Goal: Navigation & Orientation: Find specific page/section

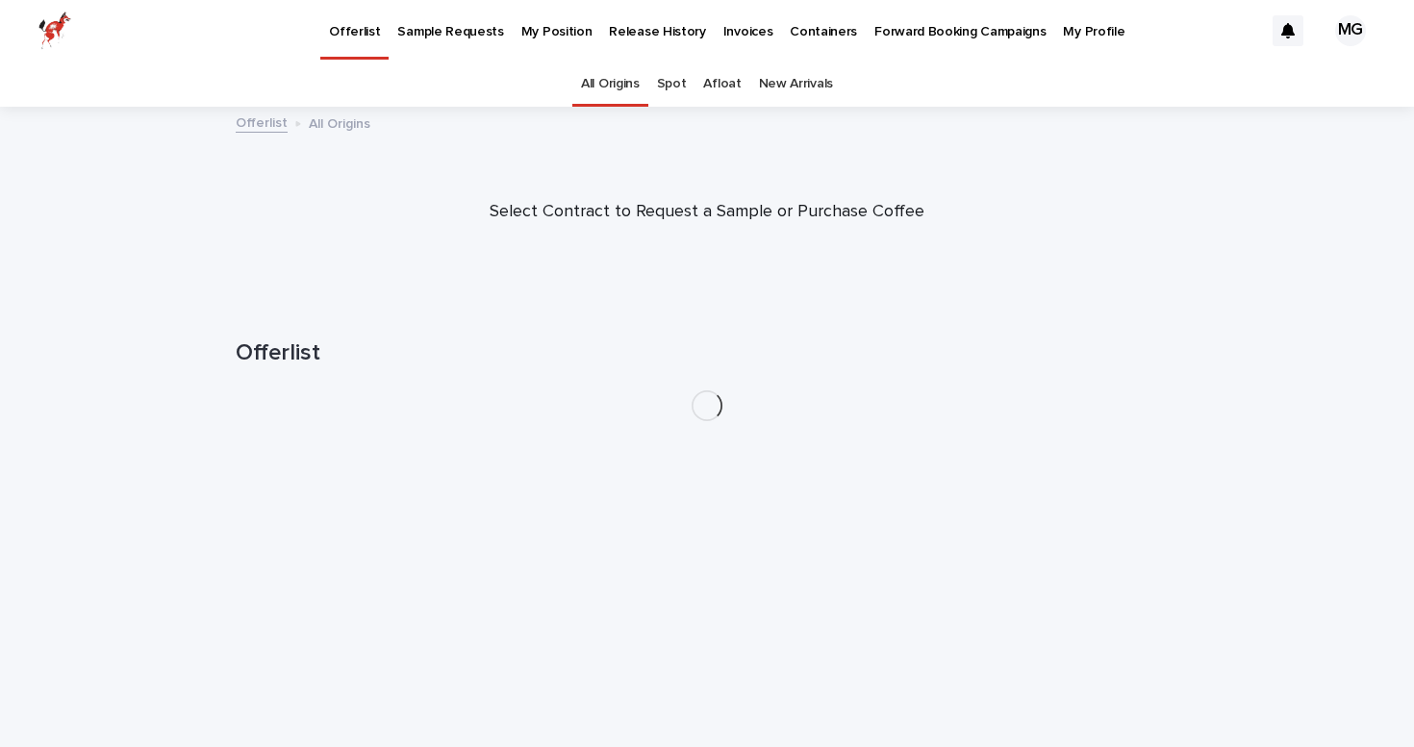
click at [790, 20] on p "Containers" at bounding box center [823, 20] width 67 height 40
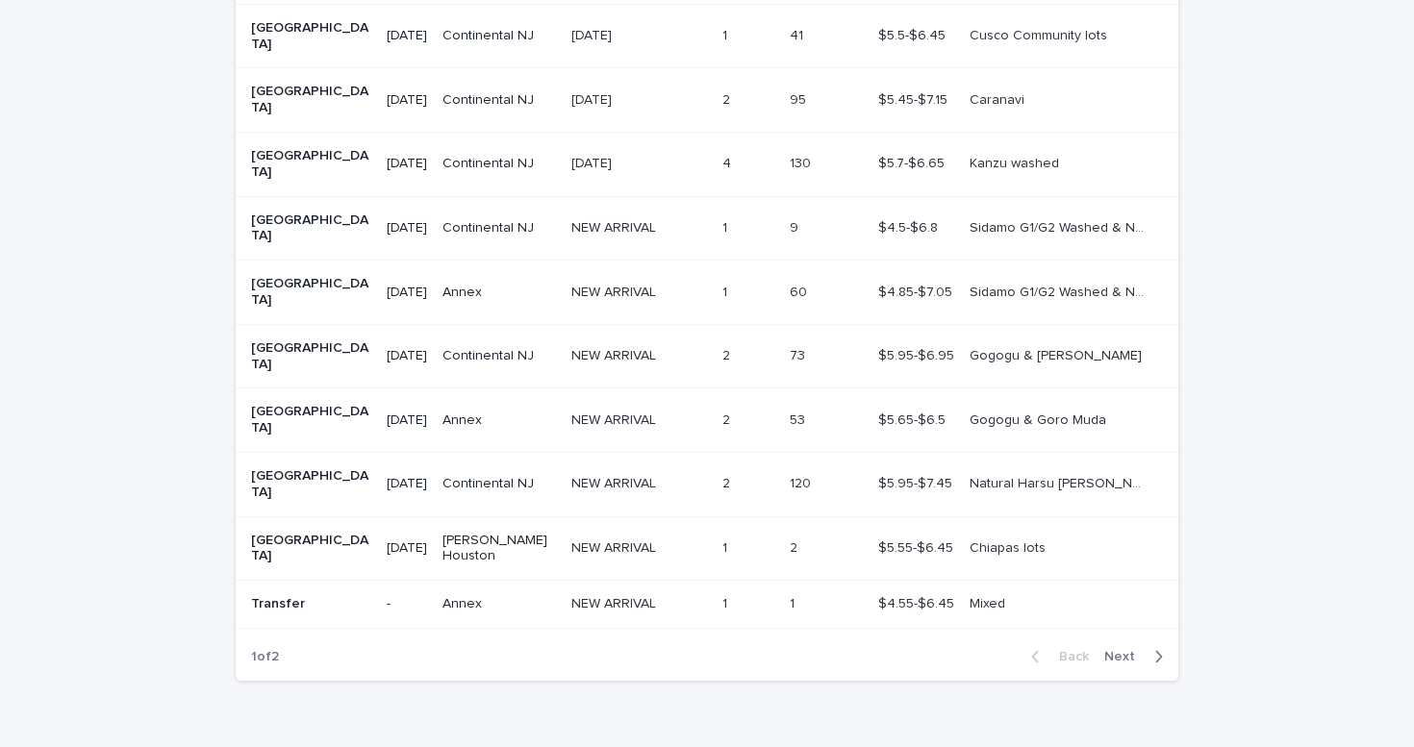
scroll to position [581, 0]
click at [1108, 634] on div "Back Next" at bounding box center [1097, 658] width 163 height 48
click at [1116, 651] on span "Next" at bounding box center [1125, 657] width 42 height 13
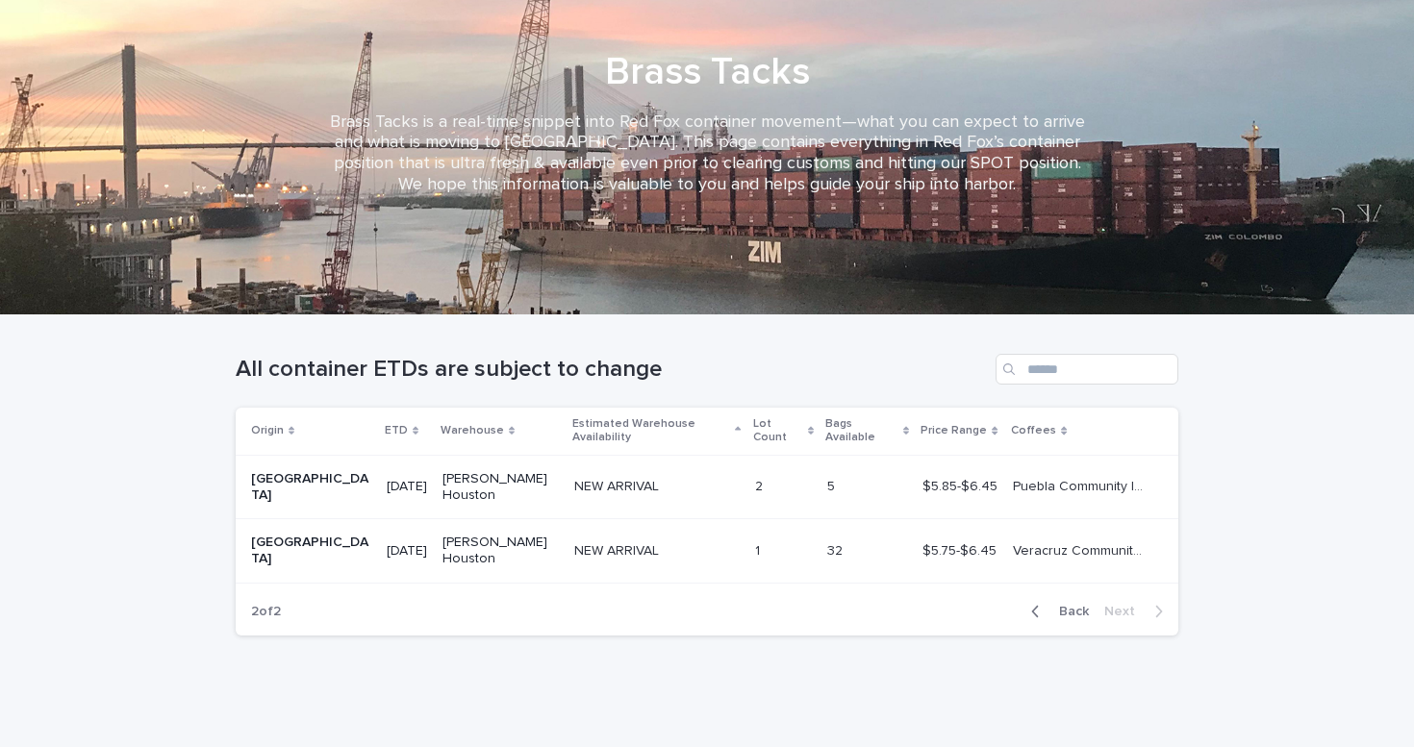
scroll to position [83, 0]
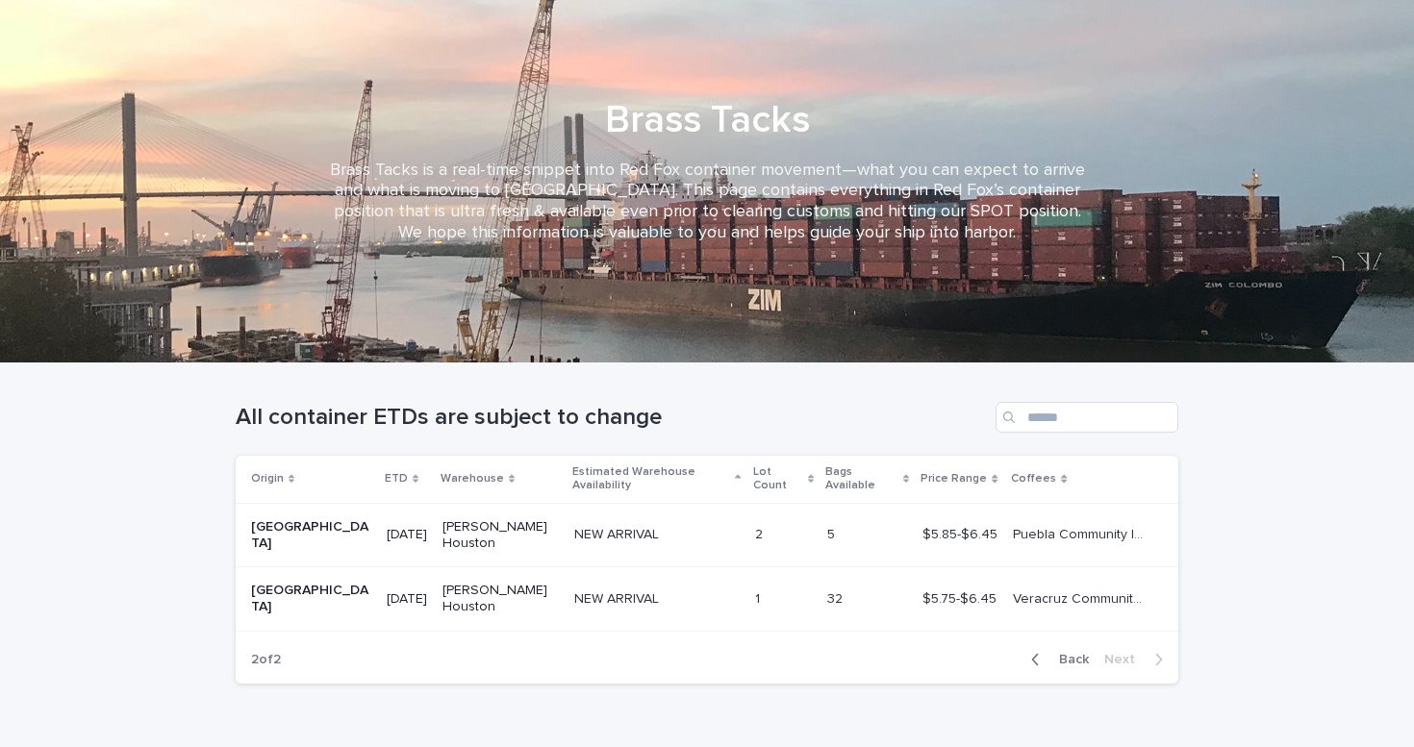
click at [1071, 653] on span "Back" at bounding box center [1067, 659] width 41 height 13
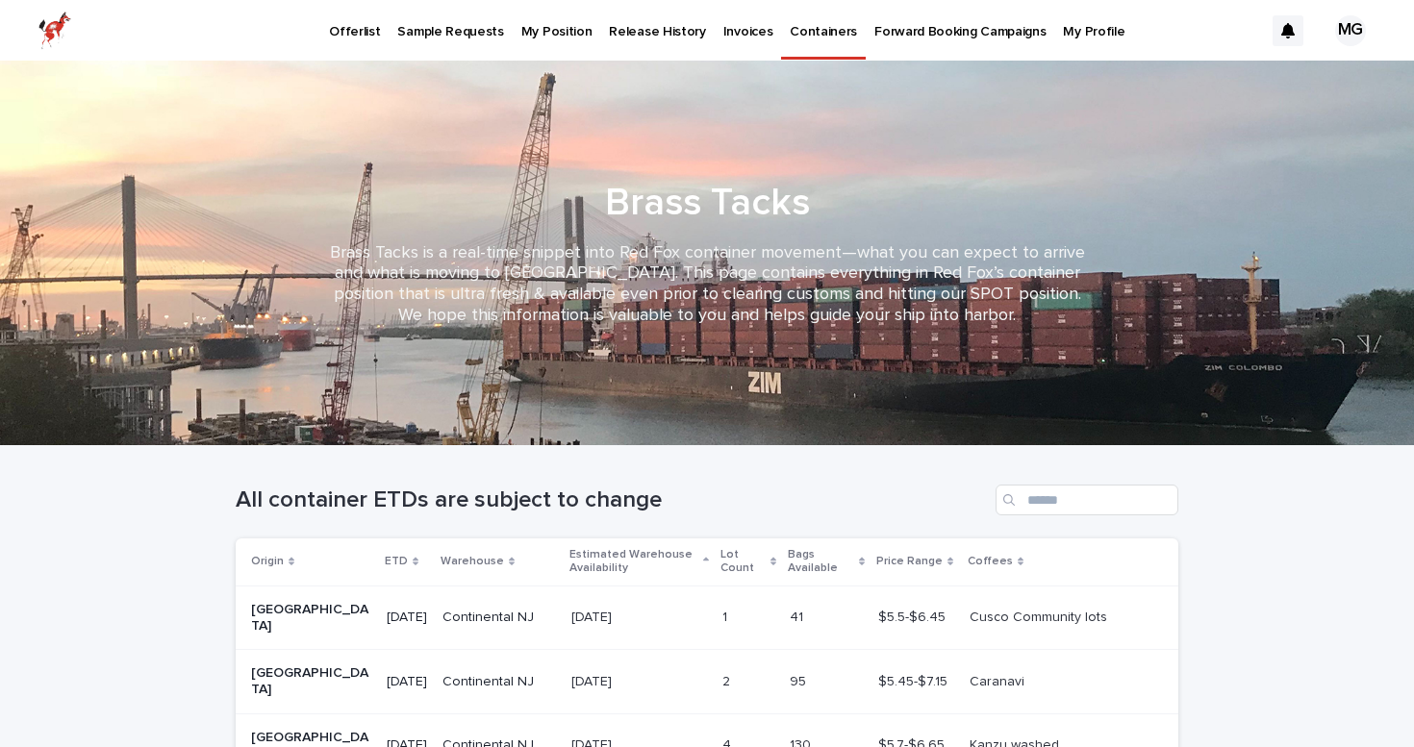
click at [904, 28] on p "Forward Booking Campaigns" at bounding box center [959, 20] width 171 height 40
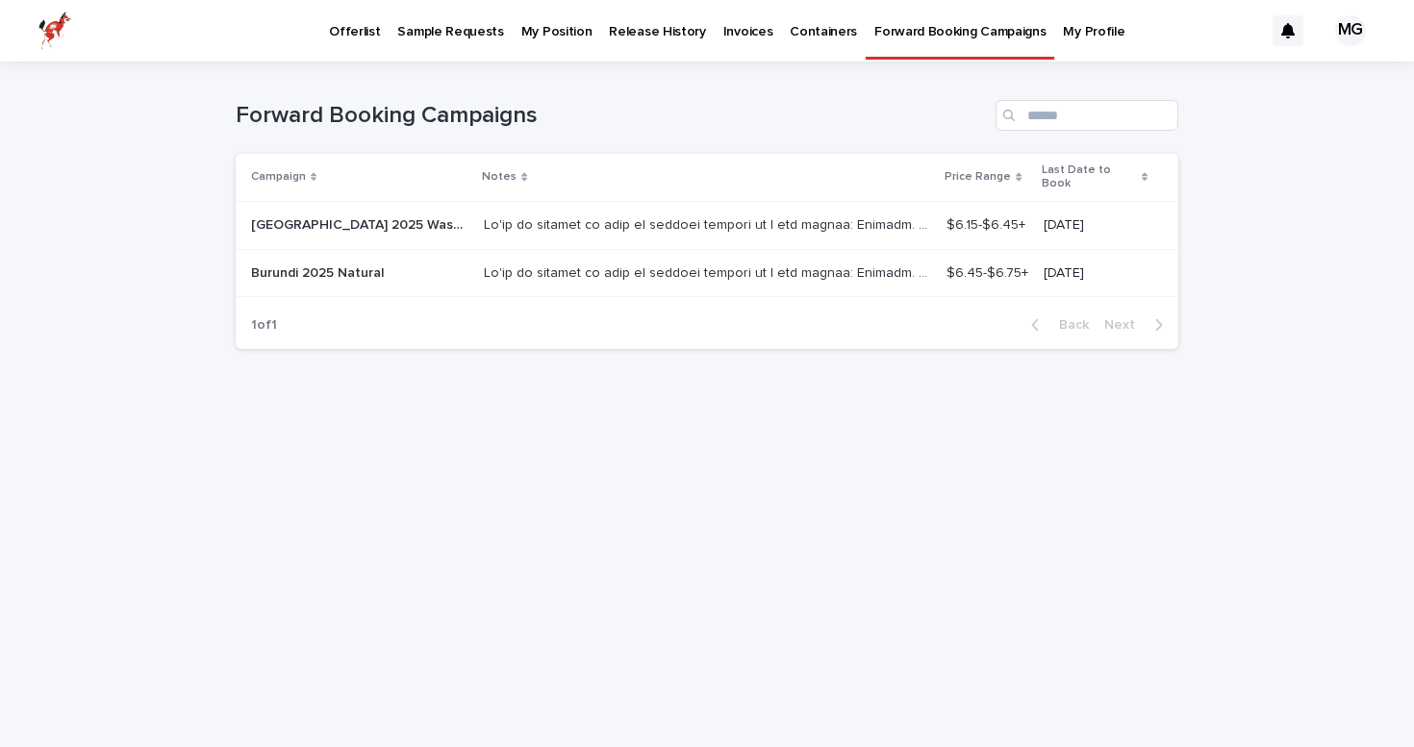
click at [781, 32] on div "Containers" at bounding box center [823, 20] width 85 height 40
